Goal: Find specific page/section: Find specific page/section

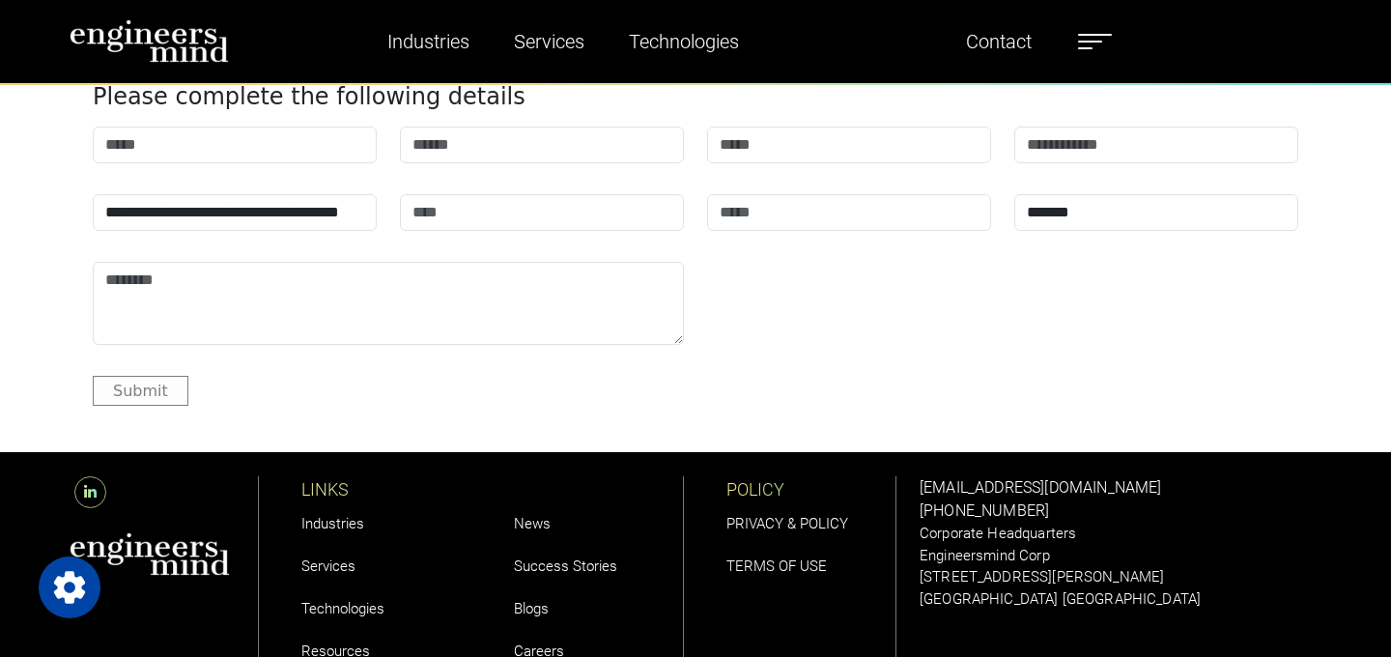
scroll to position [6095, 0]
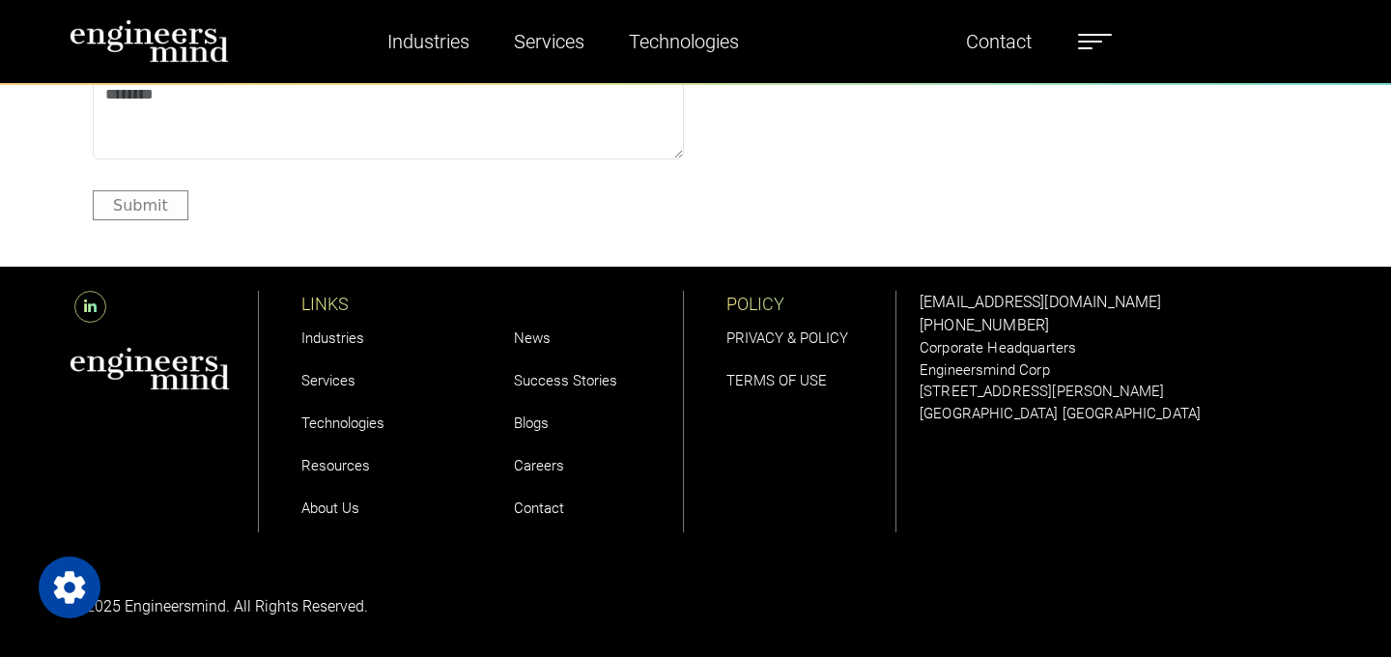
click at [320, 517] on link "About Us" at bounding box center [330, 507] width 58 height 17
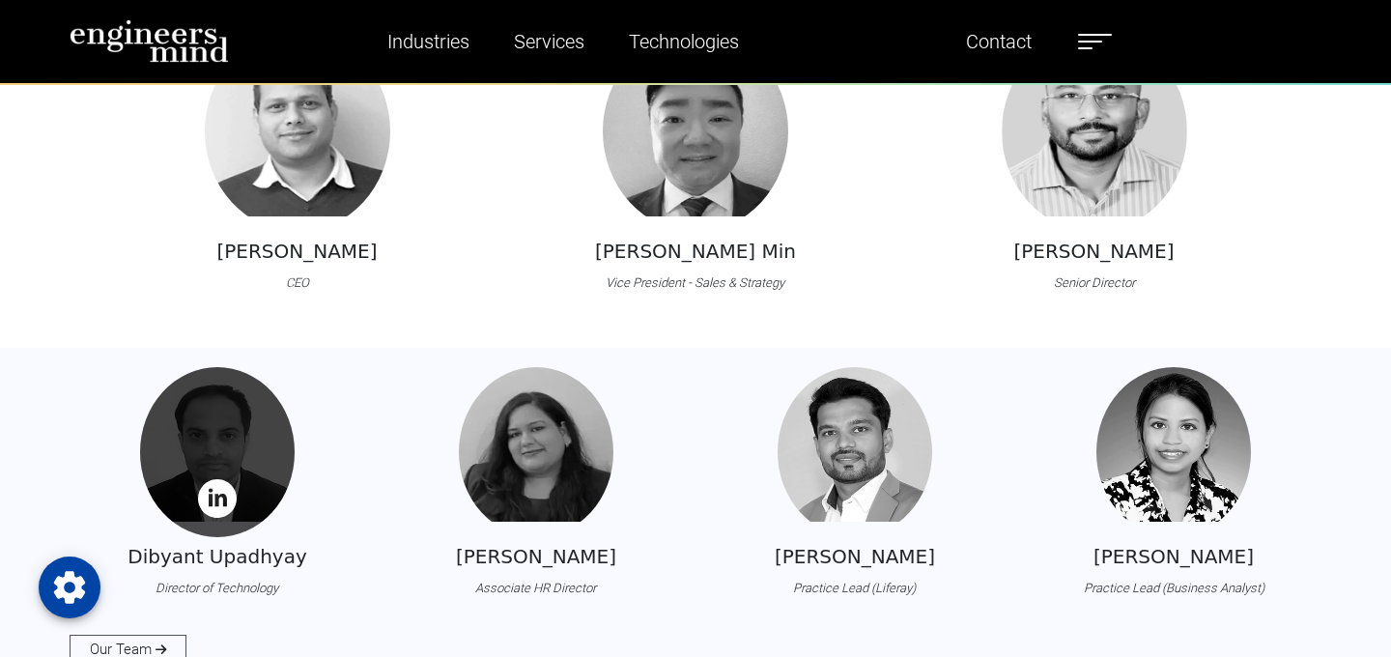
scroll to position [1946, 0]
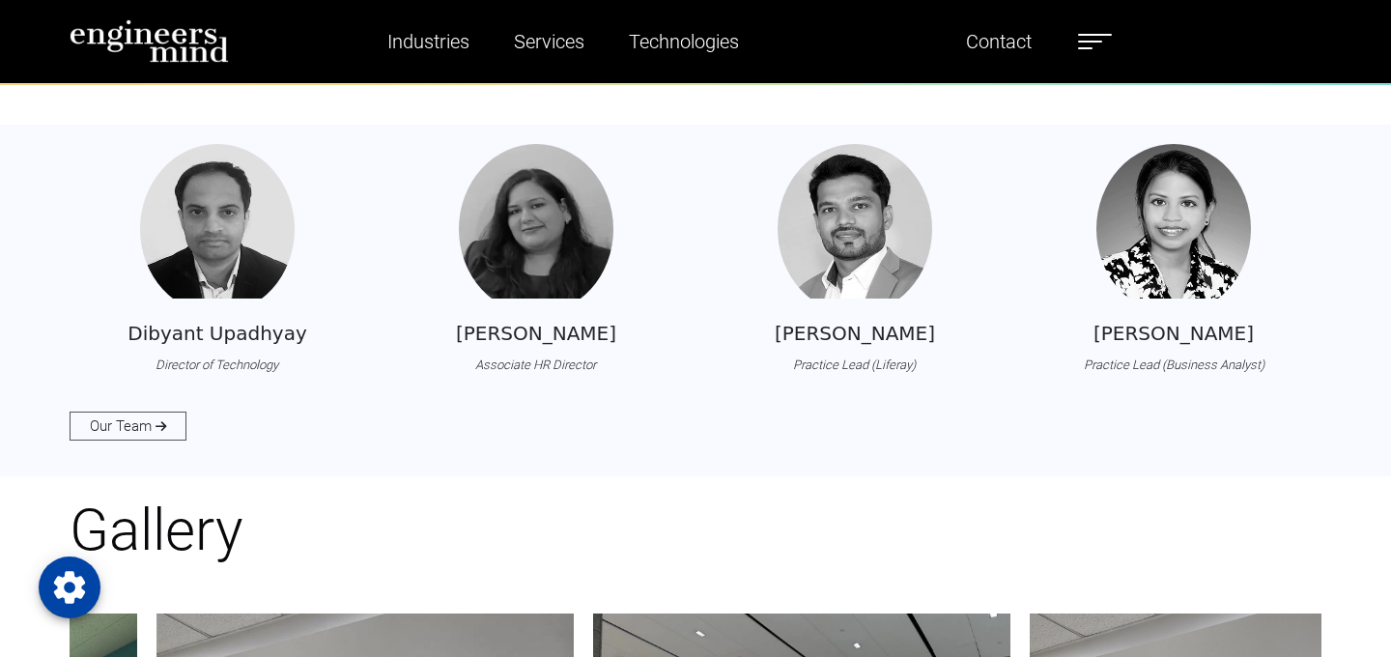
click at [155, 411] on div "[PERSON_NAME] Director of Technology [PERSON_NAME] Associate HR Director [PERSO…" at bounding box center [695, 291] width 1275 height 294
click at [149, 425] on link "Our Team" at bounding box center [128, 425] width 117 height 29
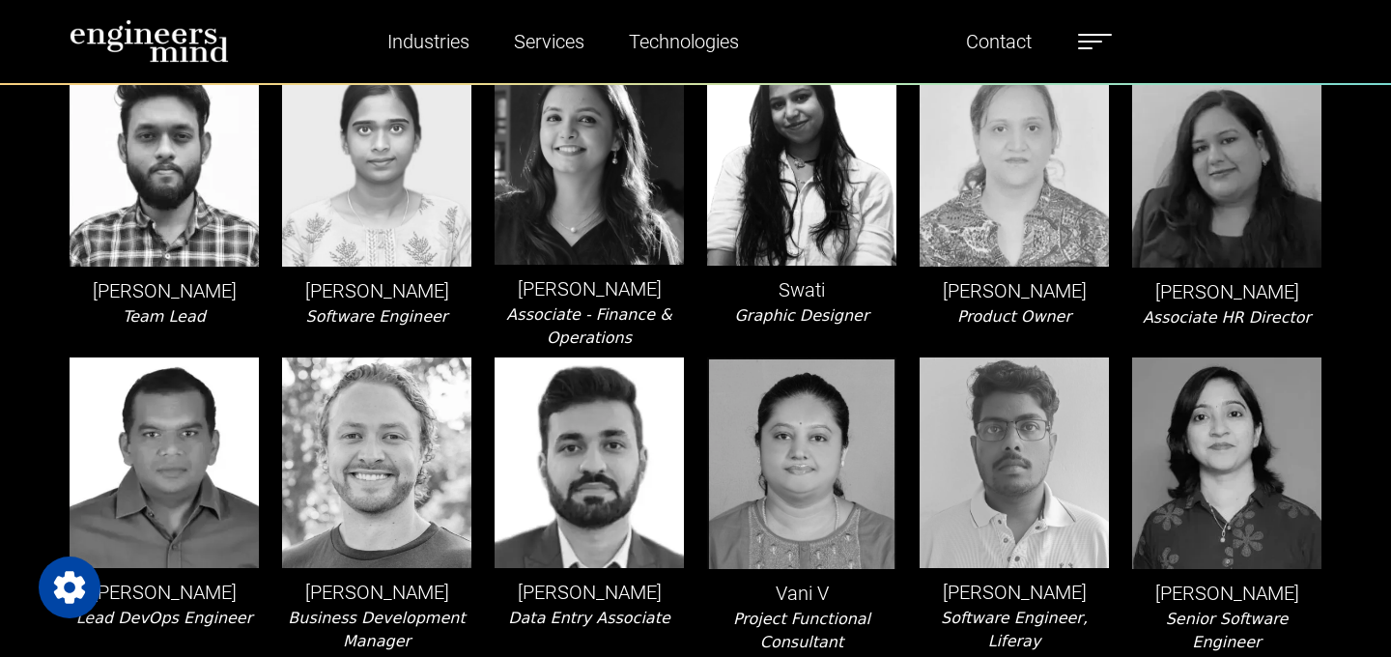
scroll to position [4535, 0]
